Goal: Task Accomplishment & Management: Use online tool/utility

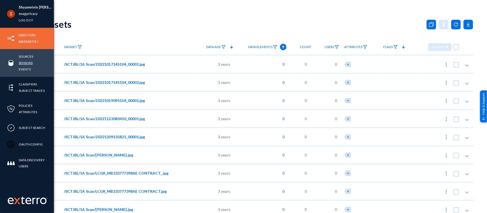
click at [23, 62] on link "Sensors" at bounding box center [26, 63] width 14 height 6
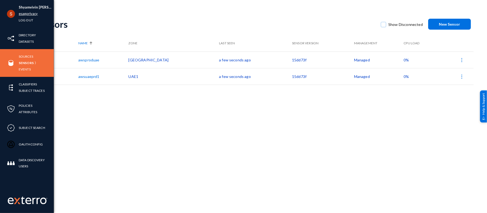
click at [26, 14] on link "esagprivacy" at bounding box center [28, 14] width 19 height 6
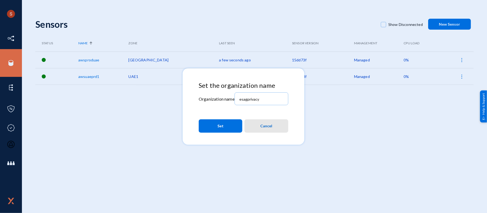
click at [261, 123] on span "Cancel" at bounding box center [266, 126] width 12 height 10
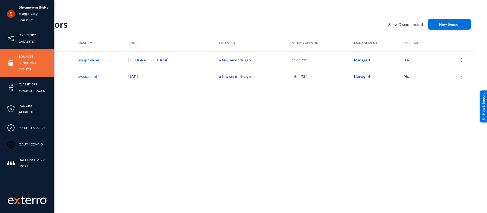
click at [22, 68] on link "Events" at bounding box center [25, 69] width 12 height 6
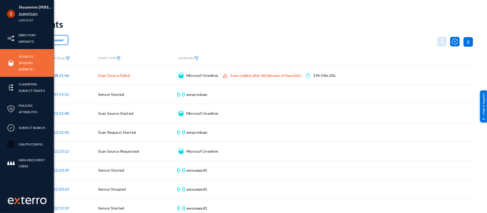
click at [28, 14] on link "esagprivacy" at bounding box center [28, 14] width 19 height 6
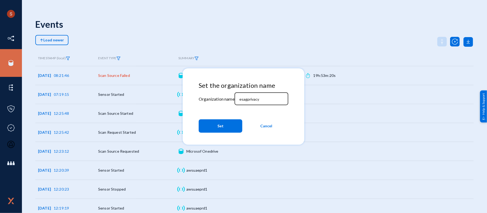
click at [251, 103] on div "esagprivacy" at bounding box center [261, 98] width 48 height 14
type input "tandl"
click at [228, 124] on button "Set" at bounding box center [221, 125] width 44 height 13
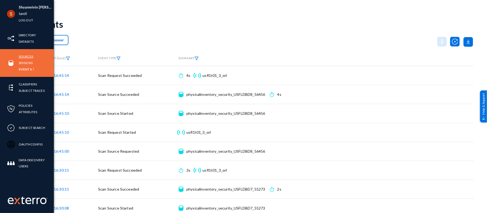
click at [22, 58] on link "Sources" at bounding box center [26, 56] width 14 height 6
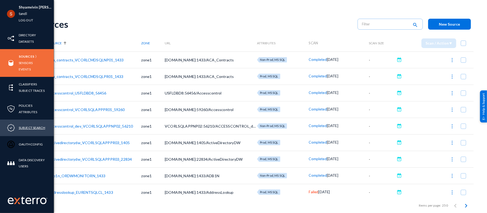
click at [30, 126] on link "Subject Search" at bounding box center [32, 128] width 26 height 6
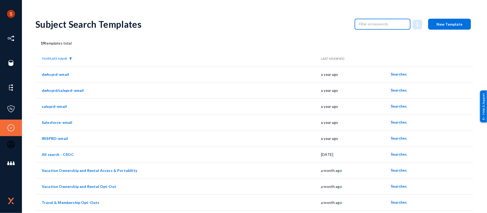
click at [389, 26] on input "text" at bounding box center [382, 24] width 47 height 8
click at [229, 46] on div "Subject Search Templates New Template 19 templates total Template Name Last Mod…" at bounding box center [254, 192] width 438 height 358
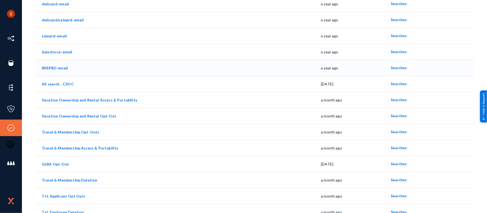
scroll to position [74, 0]
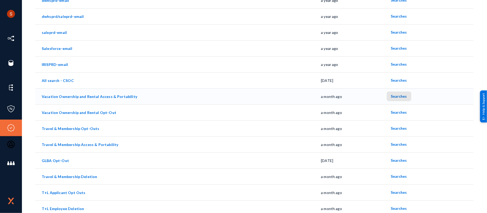
click at [399, 97] on span "Searches" at bounding box center [399, 96] width 16 height 5
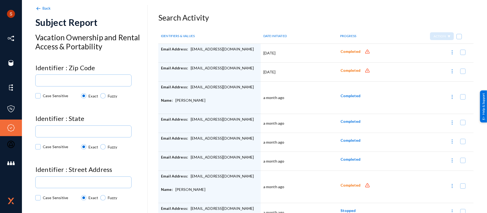
scroll to position [26, 0]
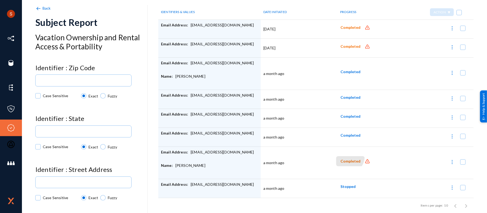
click at [340, 157] on button "Completed" at bounding box center [350, 161] width 29 height 10
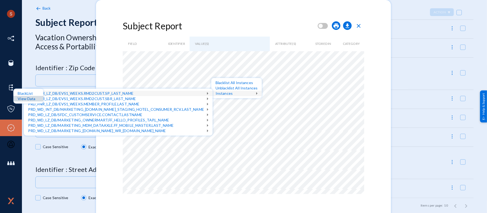
click at [27, 97] on div "View Data" at bounding box center [28, 98] width 30 height 5
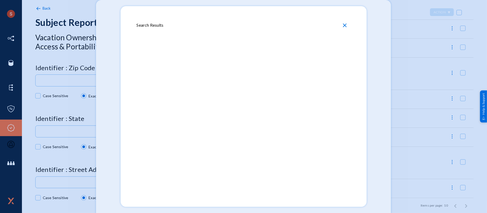
click at [344, 25] on span "close" at bounding box center [344, 25] width 6 height 6
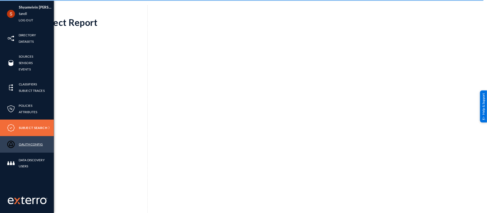
click at [23, 144] on link "OAuthConfig" at bounding box center [31, 144] width 24 height 6
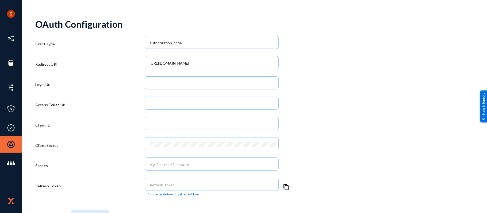
click at [92, 96] on div "Access Token Url" at bounding box center [90, 106] width 110 height 20
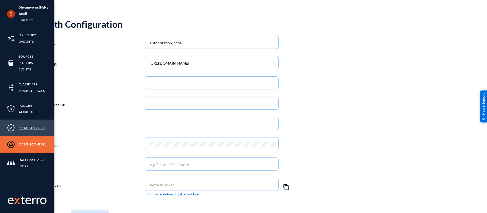
click at [25, 129] on link "Subject Search" at bounding box center [32, 128] width 26 height 6
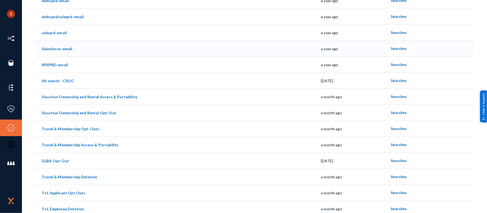
scroll to position [74, 0]
click at [395, 99] on button "Searches" at bounding box center [398, 97] width 25 height 10
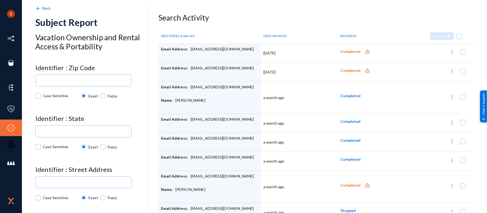
click at [201, 45] on td "Email Address: [EMAIL_ADDRESS][DOMAIN_NAME]" at bounding box center [209, 53] width 102 height 19
click at [190, 47] on div "Email Address: [EMAIL_ADDRESS][DOMAIN_NAME]" at bounding box center [209, 52] width 97 height 13
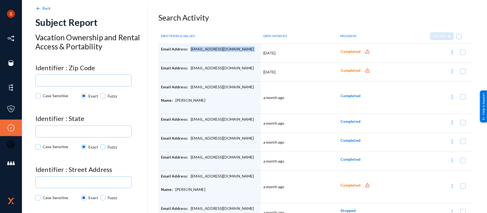
copy div "[EMAIL_ADDRESS][DOMAIN_NAME]"
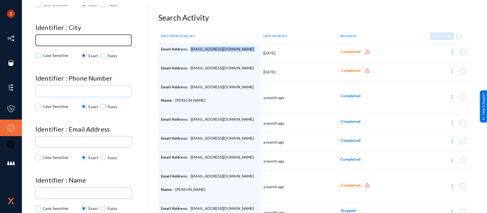
scroll to position [258, 0]
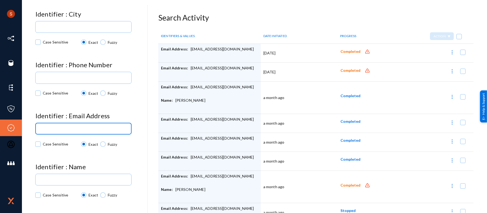
click at [72, 127] on input at bounding box center [84, 129] width 89 height 4
paste input "[EMAIL_ADDRESS][DOMAIN_NAME]"
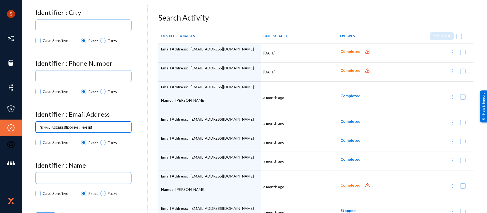
type input "[EMAIL_ADDRESS][DOMAIN_NAME]"
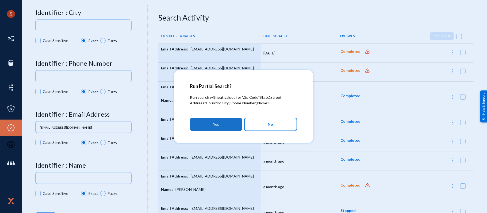
click at [213, 126] on span "Yes" at bounding box center [216, 125] width 6 height 10
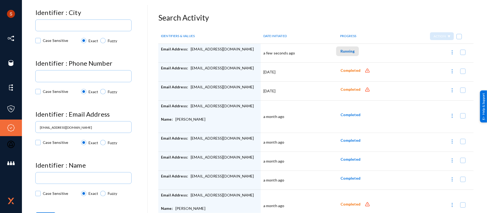
click at [343, 49] on span "Running" at bounding box center [347, 51] width 14 height 5
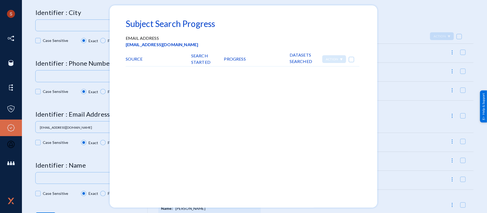
click at [399, 25] on div at bounding box center [243, 106] width 487 height 213
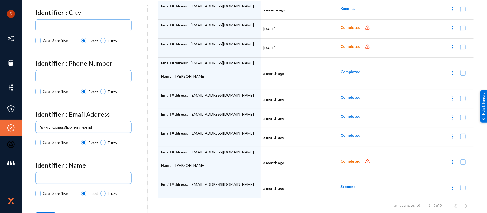
scroll to position [0, 0]
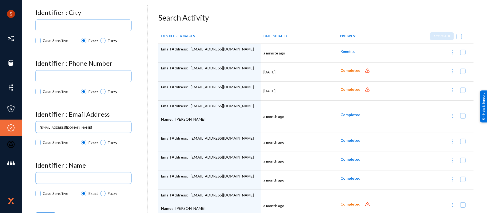
click at [347, 52] on span "Running" at bounding box center [347, 51] width 14 height 5
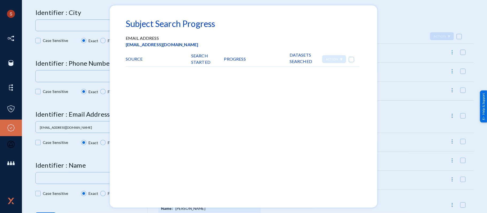
click at [391, 28] on div at bounding box center [243, 106] width 487 height 213
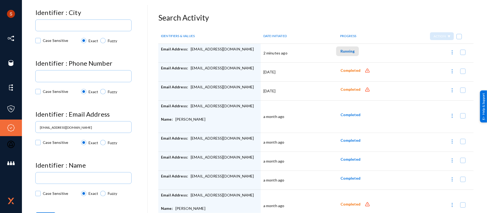
click at [342, 54] on button "Running" at bounding box center [347, 51] width 23 height 10
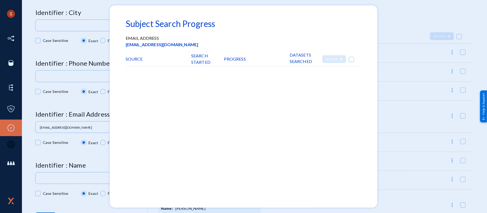
click at [399, 28] on div at bounding box center [243, 106] width 487 height 213
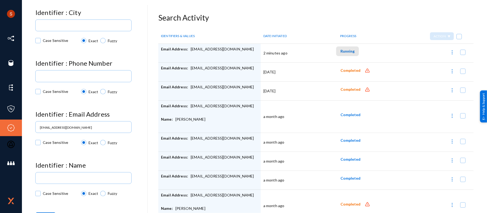
click at [349, 54] on button "Running" at bounding box center [347, 51] width 23 height 10
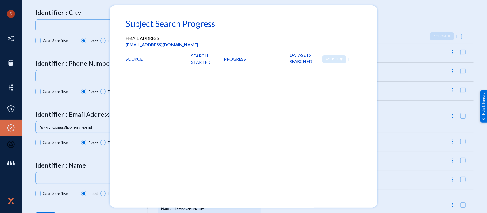
click at [394, 28] on div at bounding box center [243, 106] width 487 height 213
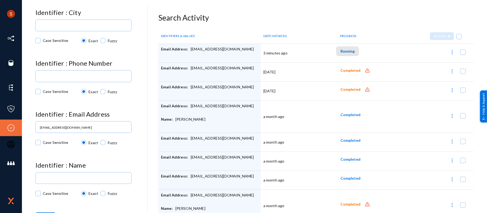
click at [347, 51] on span "Running" at bounding box center [347, 51] width 14 height 5
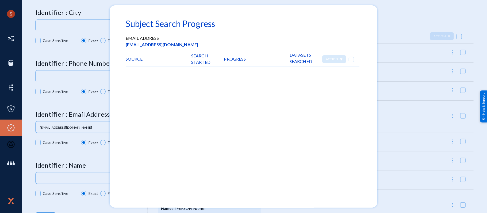
click at [389, 30] on div at bounding box center [243, 106] width 487 height 213
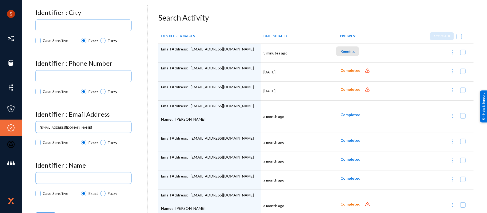
click at [350, 54] on button "Running" at bounding box center [347, 51] width 23 height 10
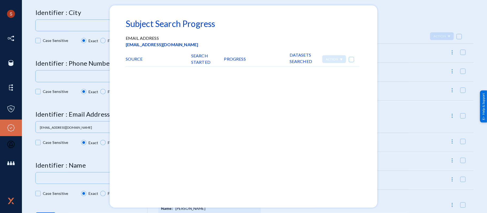
click at [394, 37] on div at bounding box center [243, 106] width 487 height 213
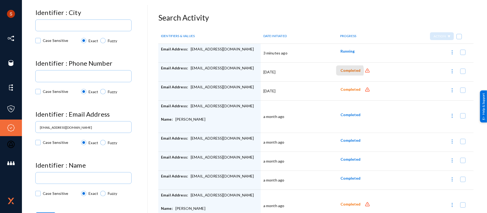
click at [343, 71] on span "Completed" at bounding box center [350, 70] width 20 height 5
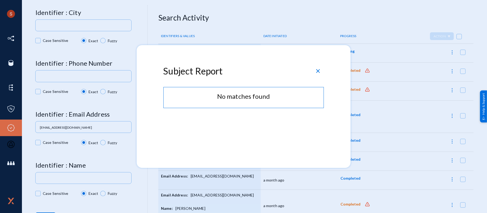
click at [320, 71] on span "close" at bounding box center [318, 71] width 6 height 6
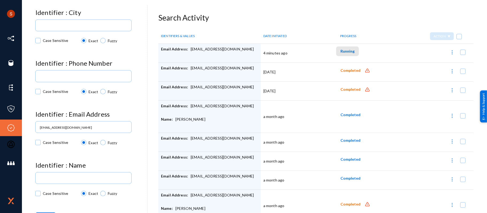
click at [346, 53] on span "Running" at bounding box center [347, 51] width 14 height 5
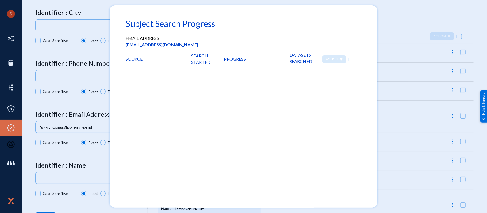
click at [402, 19] on div at bounding box center [243, 106] width 487 height 213
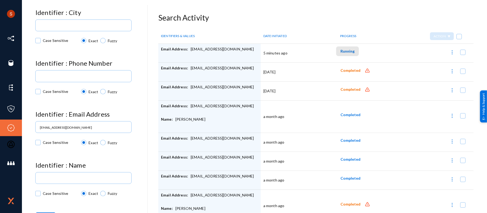
click at [343, 55] on button "Running" at bounding box center [347, 51] width 23 height 10
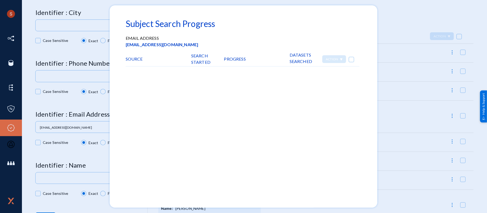
click at [391, 33] on div at bounding box center [243, 106] width 487 height 213
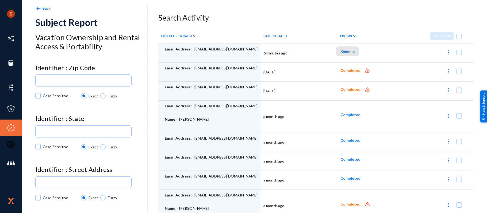
click at [346, 55] on button "Running" at bounding box center [347, 51] width 23 height 10
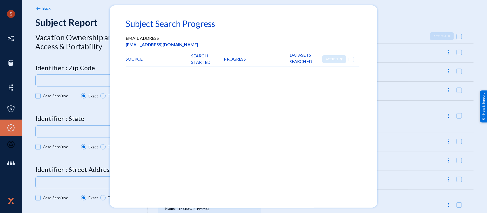
click at [390, 33] on div at bounding box center [243, 106] width 487 height 213
